Goal: Information Seeking & Learning: Find specific fact

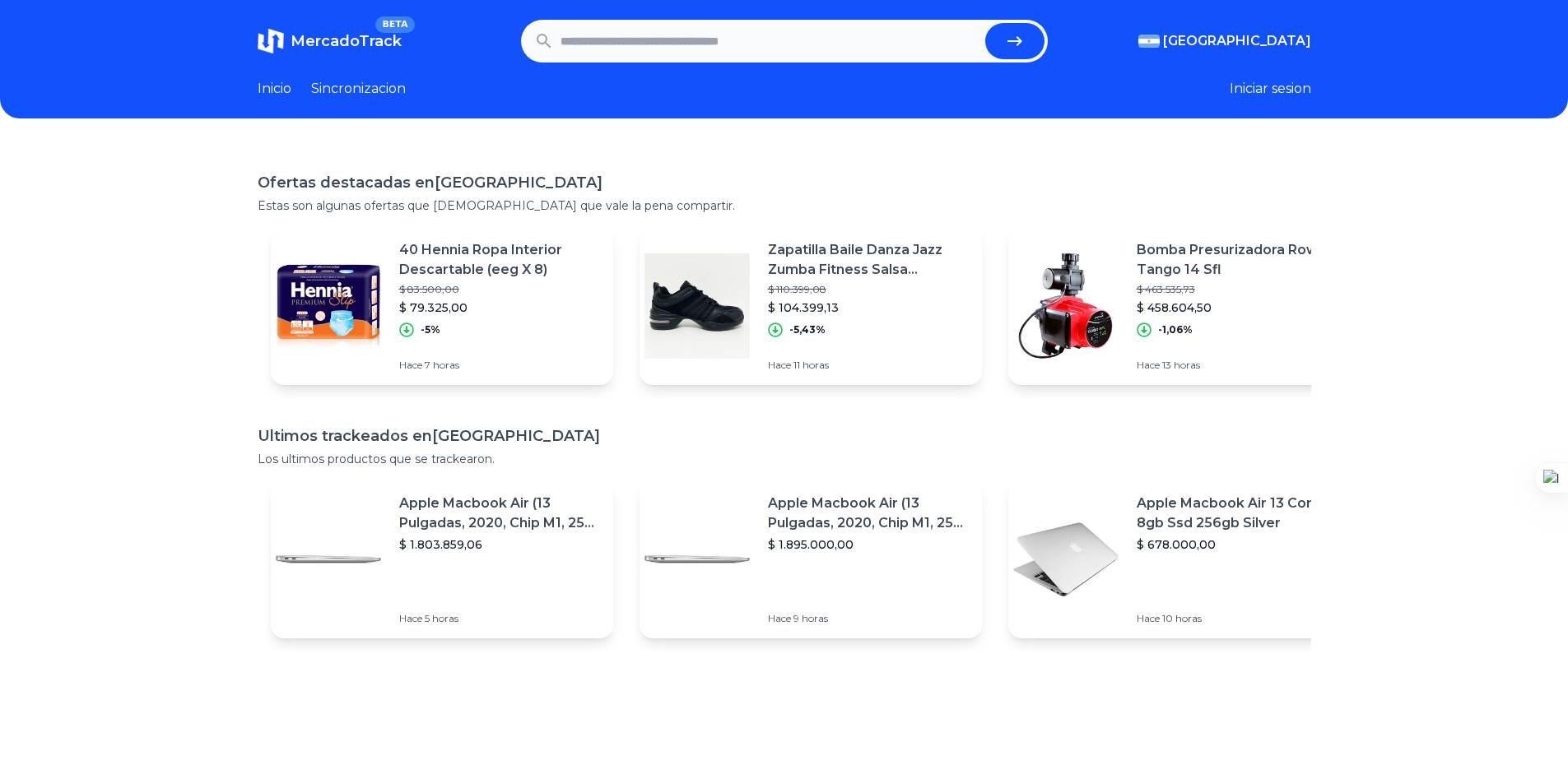
click at [132, 268] on div "Ofertas destacadas en [GEOGRAPHIC_DATA] Estas son algunas ofertas que [DEMOGRAP…" at bounding box center [784, 528] width 1568 height 765
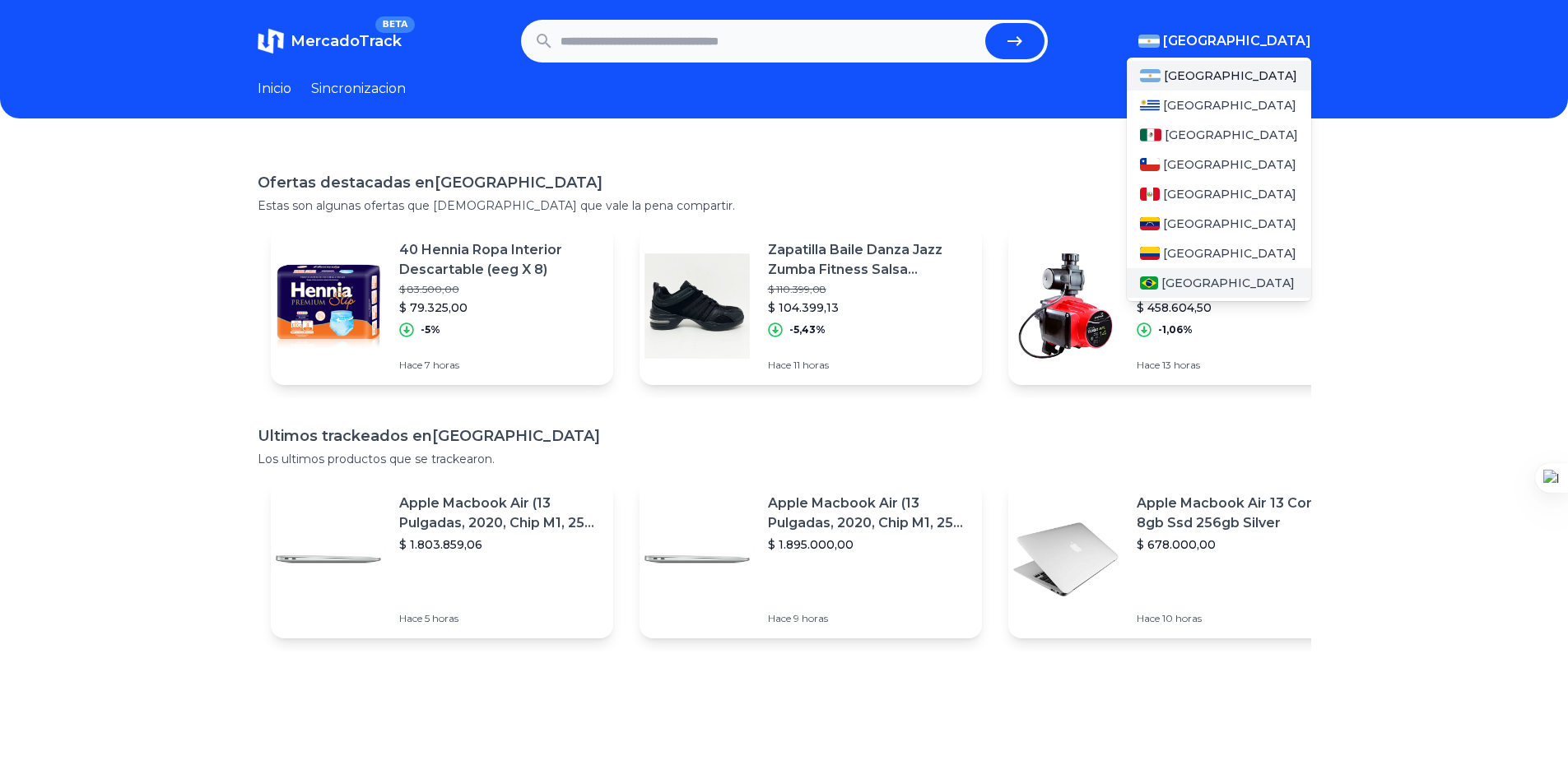
click at [1178, 294] on div "[GEOGRAPHIC_DATA]" at bounding box center [1219, 283] width 185 height 30
click at [1152, 276] on img at bounding box center [1149, 282] width 19 height 13
click at [1172, 276] on span "[GEOGRAPHIC_DATA]" at bounding box center [1228, 283] width 134 height 17
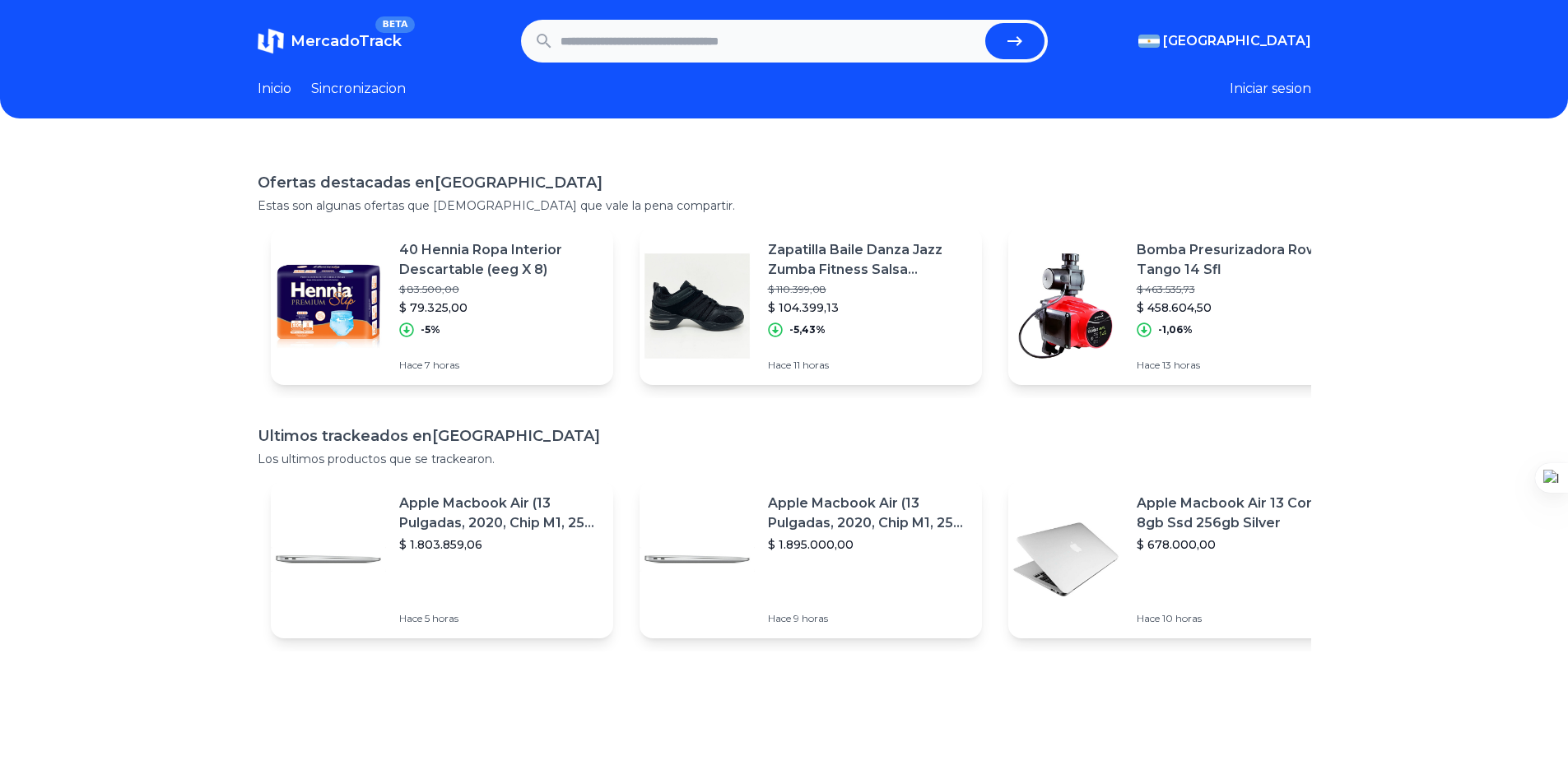
click at [1428, 253] on div "Ofertas destacadas en [GEOGRAPHIC_DATA] Estas son algunas ofertas que [DEMOGRAP…" at bounding box center [784, 528] width 1568 height 765
drag, startPoint x: 602, startPoint y: 60, endPoint x: 594, endPoint y: 81, distance: 22.5
click at [594, 81] on header "MercadoTrack BETA [GEOGRAPHIC_DATA] [GEOGRAPHIC_DATA] [GEOGRAPHIC_DATA] [GEOGRA…" at bounding box center [784, 59] width 1568 height 119
type input "**********"
click at [985, 23] on button "submit" at bounding box center [1014, 40] width 59 height 36
